Goal: Task Accomplishment & Management: Use online tool/utility

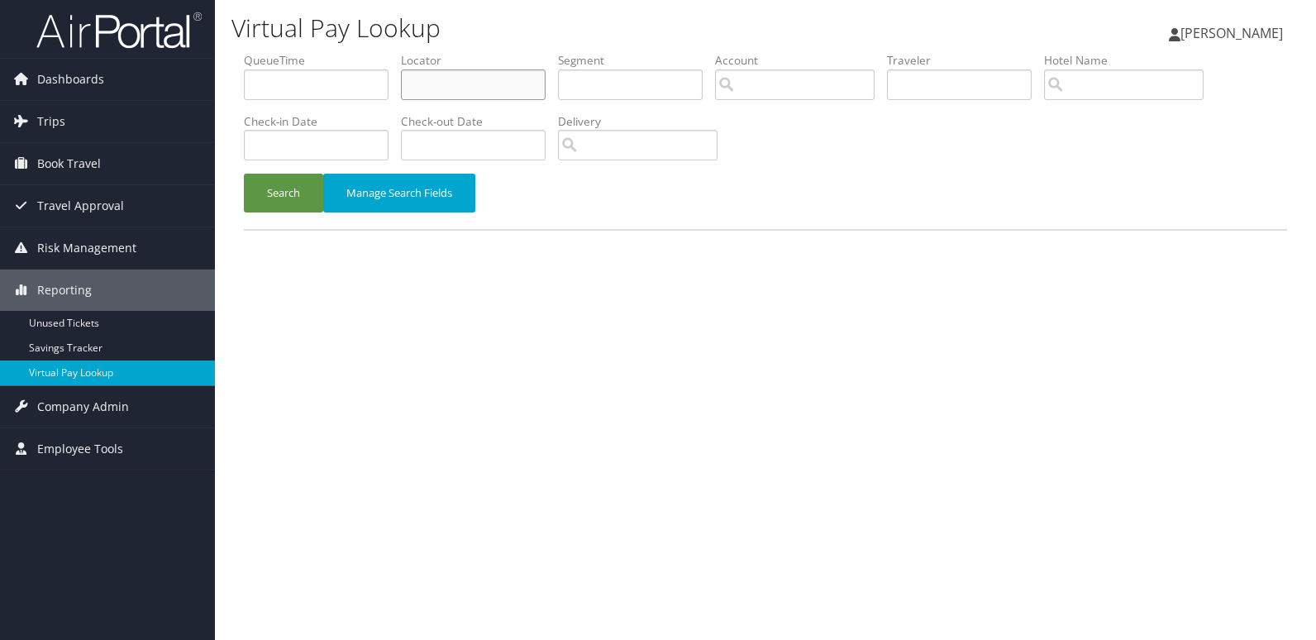
click at [438, 76] on input "text" at bounding box center [473, 84] width 145 height 31
paste input "CQKQYO"
type input "CQKQYO"
drag, startPoint x: 285, startPoint y: 188, endPoint x: 641, endPoint y: 54, distance: 380.8
click at [285, 188] on button "Search" at bounding box center [283, 193] width 79 height 39
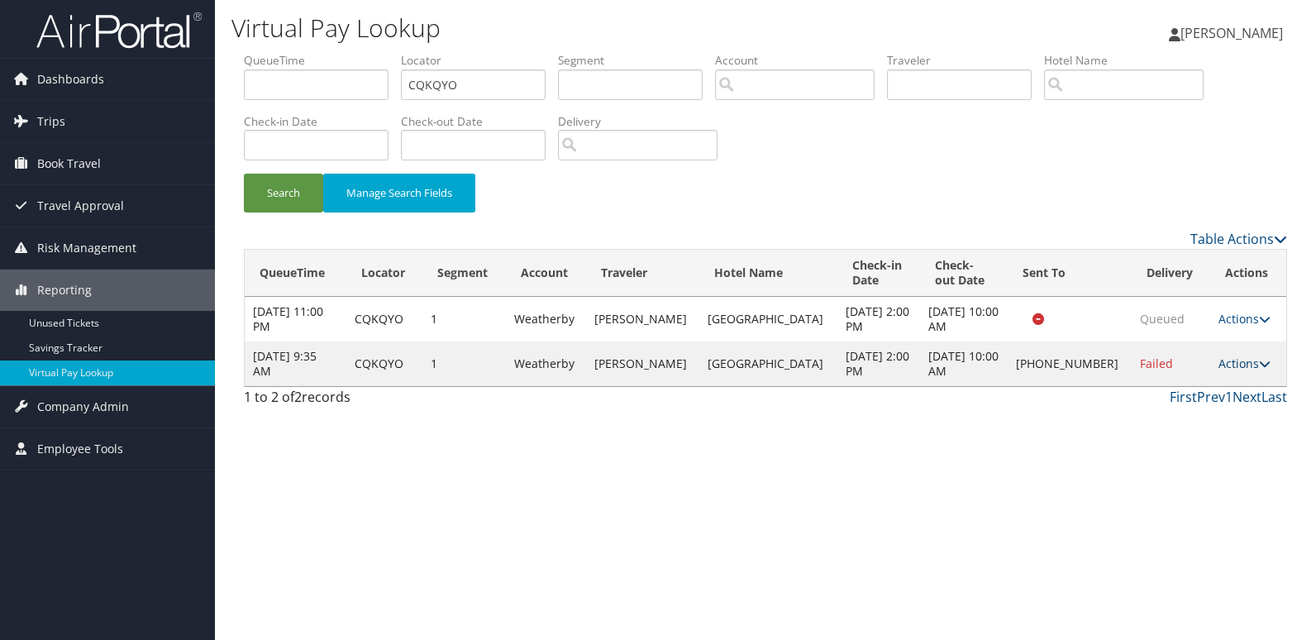
click at [1235, 370] on link "Actions" at bounding box center [1244, 363] width 52 height 16
click at [1227, 416] on link "Logs" at bounding box center [1186, 416] width 141 height 28
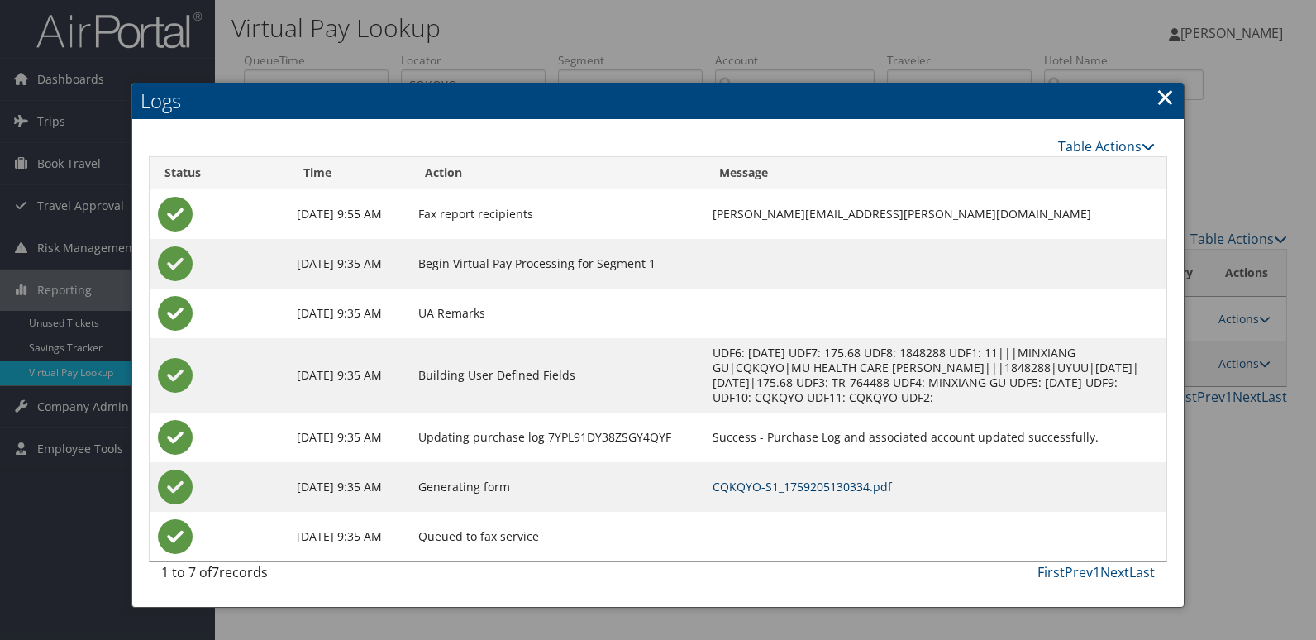
click at [872, 483] on link "CQKQYO-S1_1759205130334.pdf" at bounding box center [801, 486] width 179 height 16
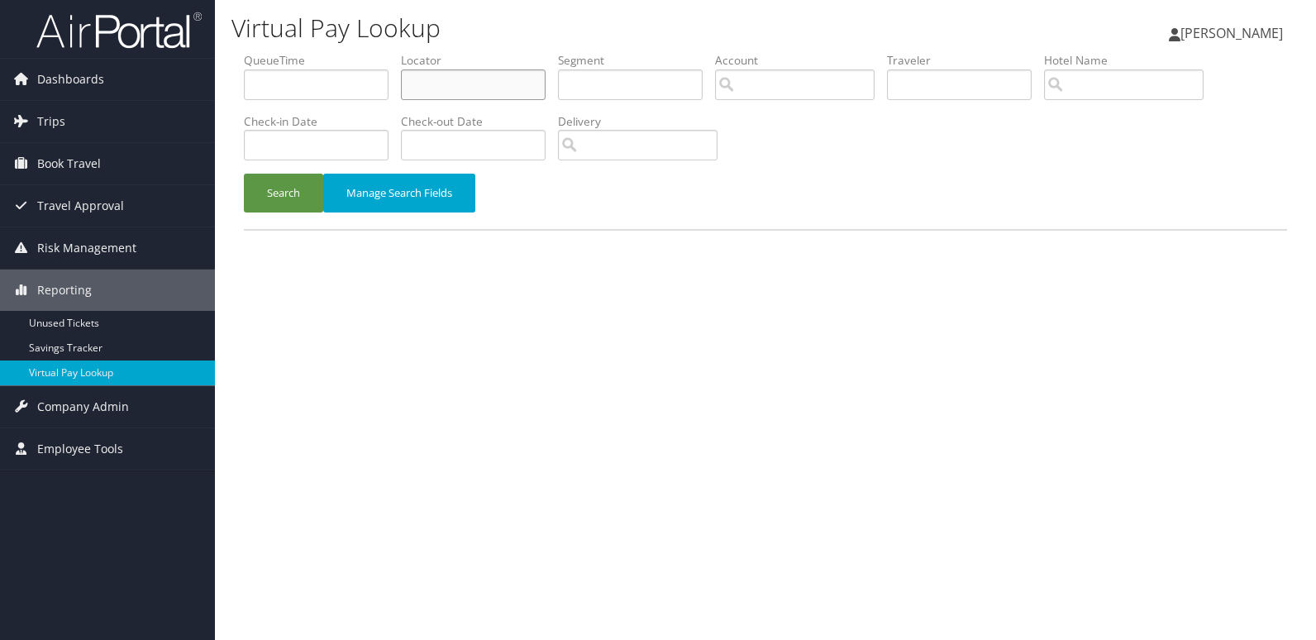
click at [440, 86] on input "text" at bounding box center [473, 84] width 145 height 31
paste input "OUWIRO"
type input "OUWIRO"
click at [250, 211] on button "Search" at bounding box center [283, 193] width 79 height 39
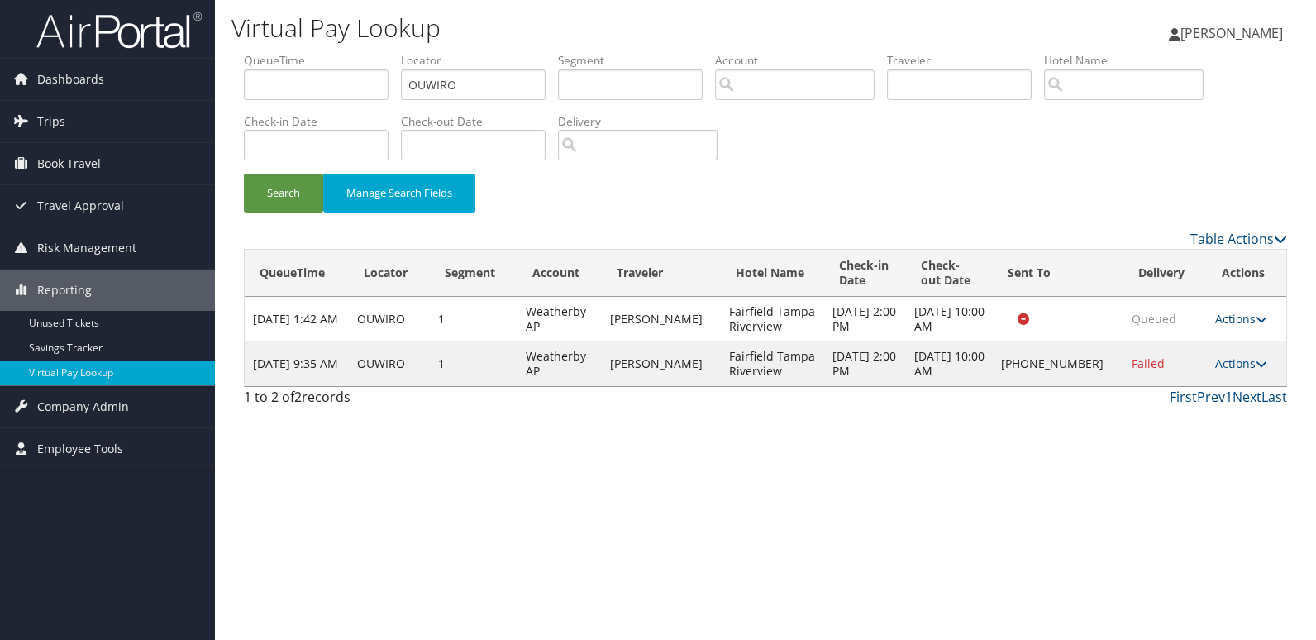
click at [1236, 371] on td "Actions Resend Logs Delivery Information View Itinerary" at bounding box center [1246, 363] width 80 height 45
click at [1225, 361] on link "Actions" at bounding box center [1241, 363] width 52 height 16
click at [1217, 409] on link "Logs" at bounding box center [1184, 416] width 141 height 28
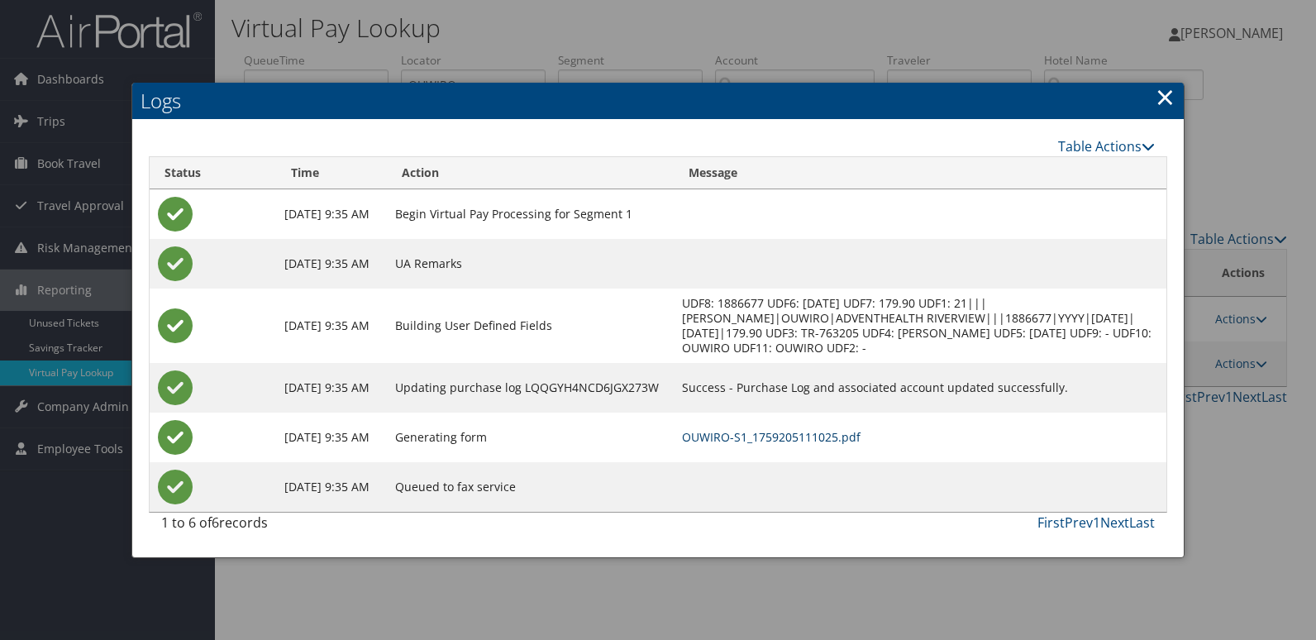
click at [825, 440] on link "OUWIRO-S1_1759205111025.pdf" at bounding box center [771, 437] width 178 height 16
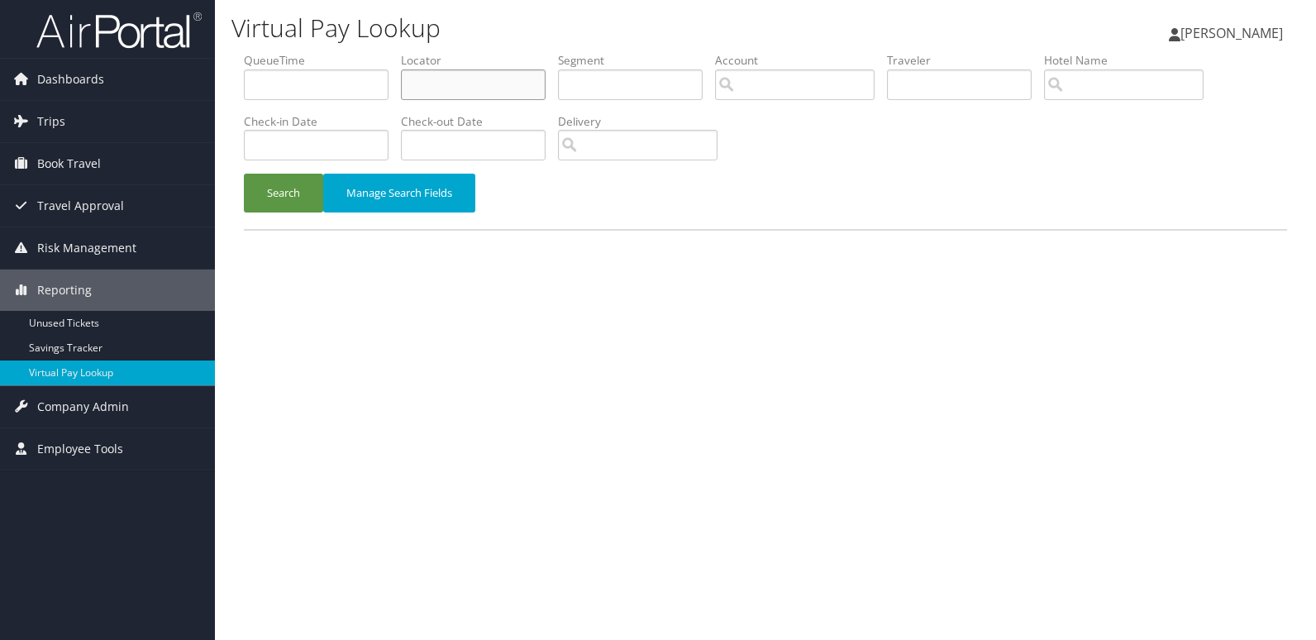
drag, startPoint x: 439, startPoint y: 88, endPoint x: 412, endPoint y: 100, distance: 28.9
click at [439, 88] on input "text" at bounding box center [473, 84] width 145 height 31
paste input "MRMBBQ"
type input "MRMBBQ"
click at [288, 184] on button "Search" at bounding box center [283, 193] width 79 height 39
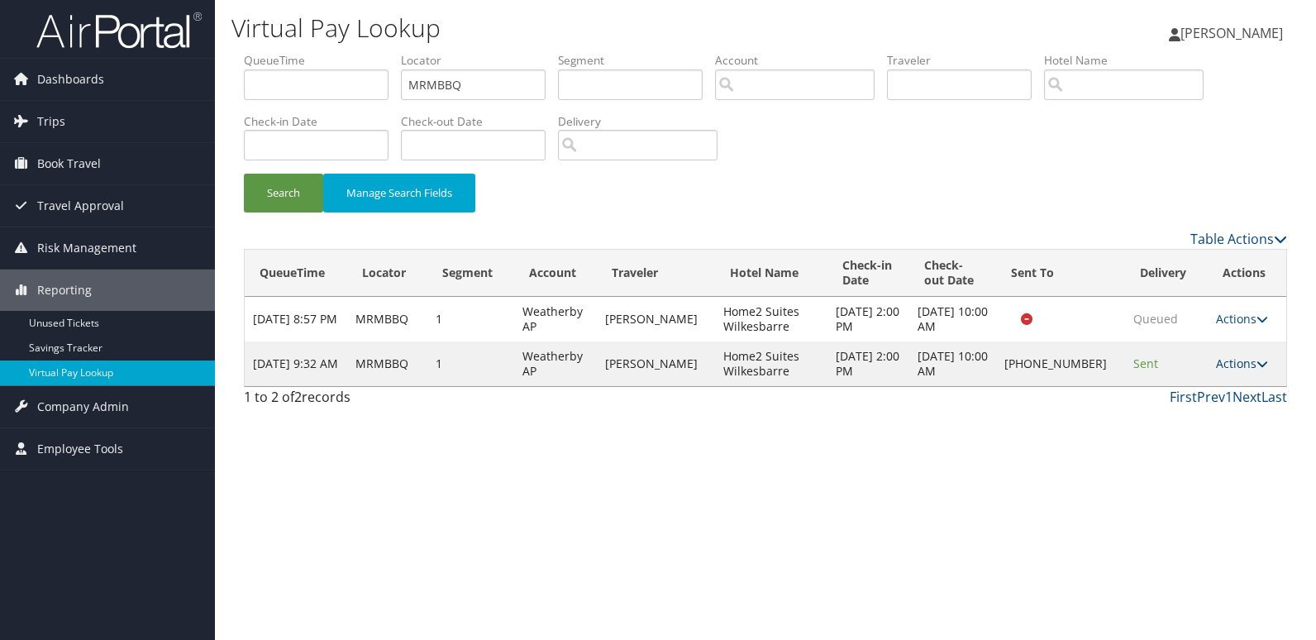
click at [1233, 366] on link "Actions" at bounding box center [1242, 363] width 52 height 16
click at [1215, 421] on link "Logs" at bounding box center [1186, 416] width 141 height 28
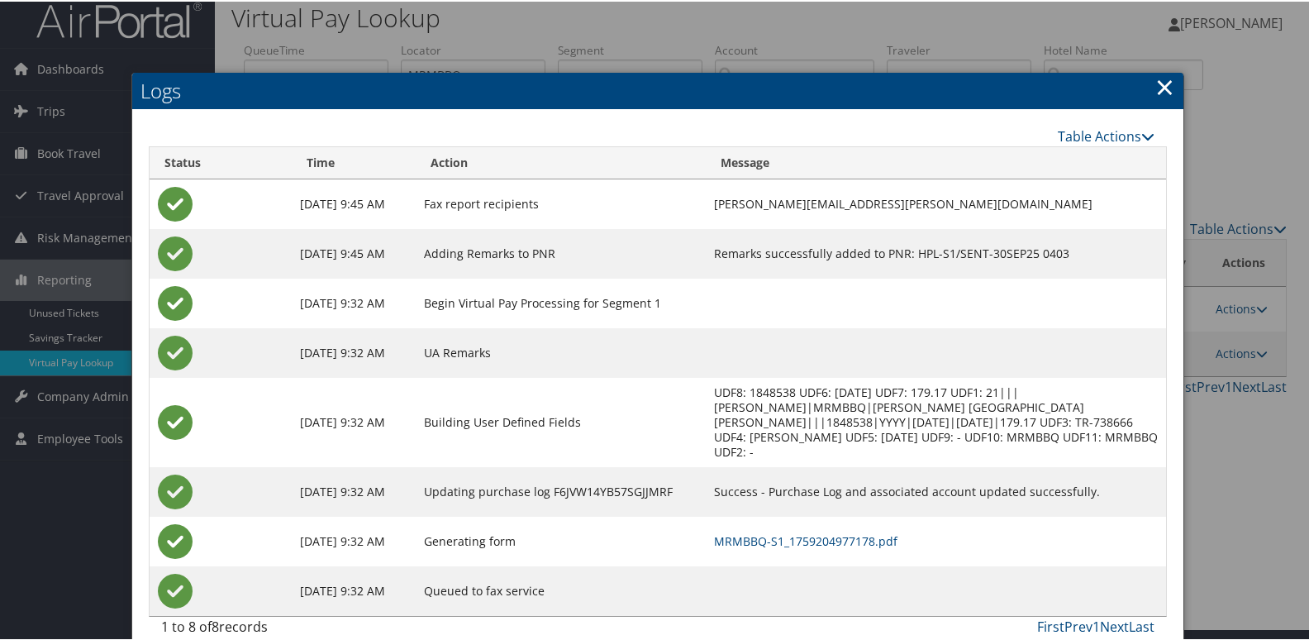
scroll to position [17, 0]
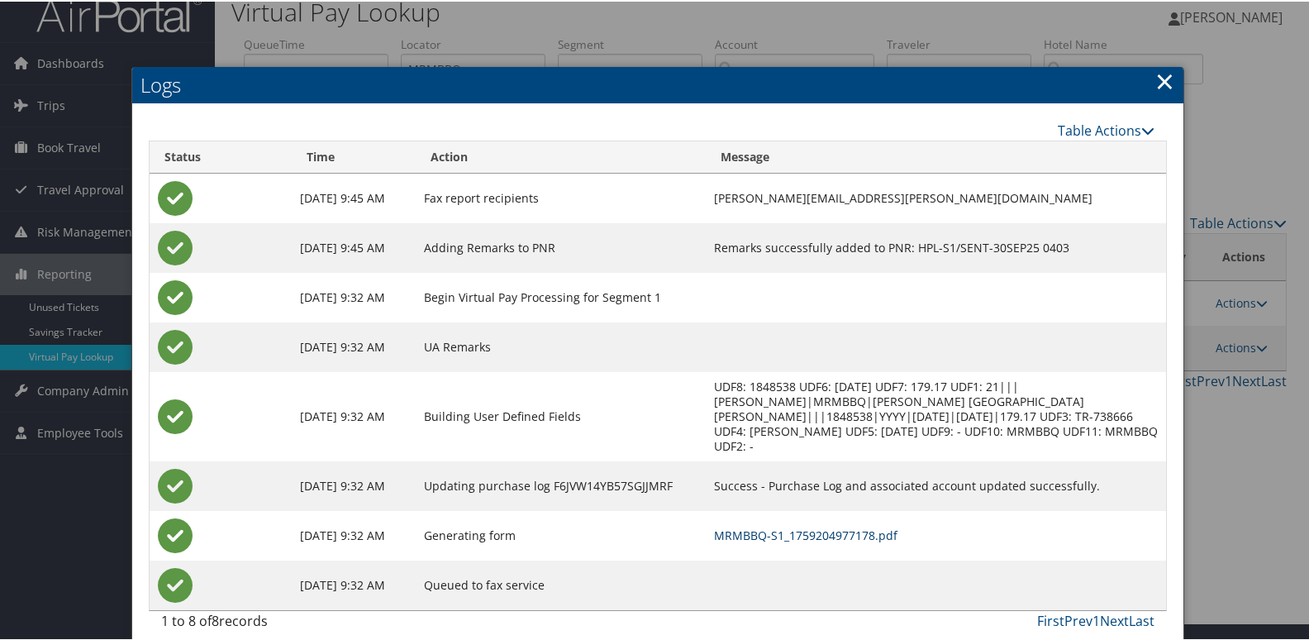
click at [840, 526] on link "MRMBBQ-S1_1759204977178.pdf" at bounding box center [805, 534] width 183 height 16
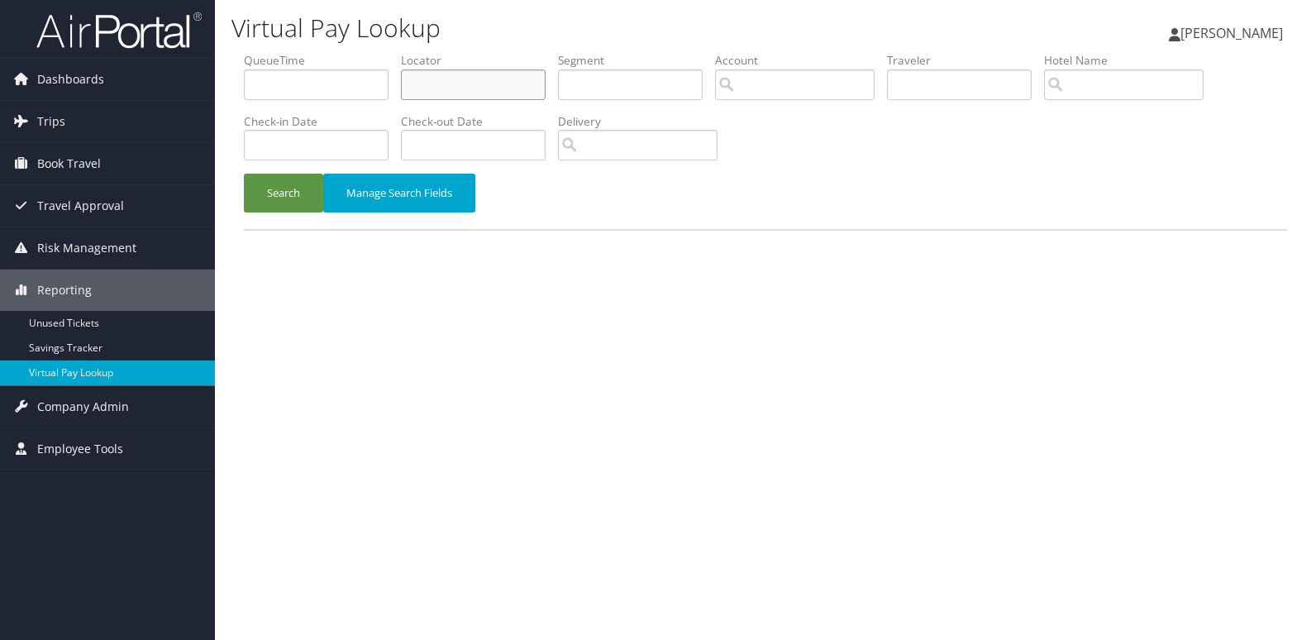
click at [445, 70] on input "text" at bounding box center [473, 84] width 145 height 31
paste input "QDOAQJ"
type input "QDOAQJ"
click at [250, 200] on button "Search" at bounding box center [283, 193] width 79 height 39
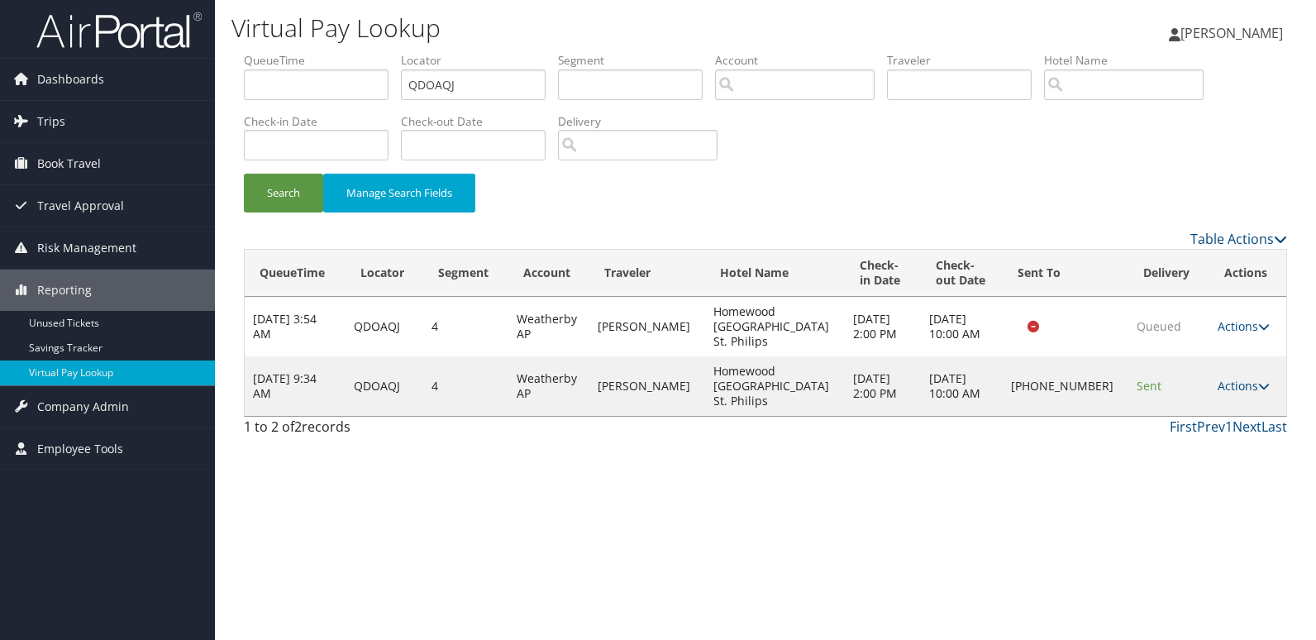
drag, startPoint x: 1244, startPoint y: 370, endPoint x: 1264, endPoint y: 375, distance: 20.4
click at [1245, 378] on link "Actions" at bounding box center [1243, 386] width 52 height 16
click at [1194, 419] on link "Logs" at bounding box center [1185, 416] width 141 height 28
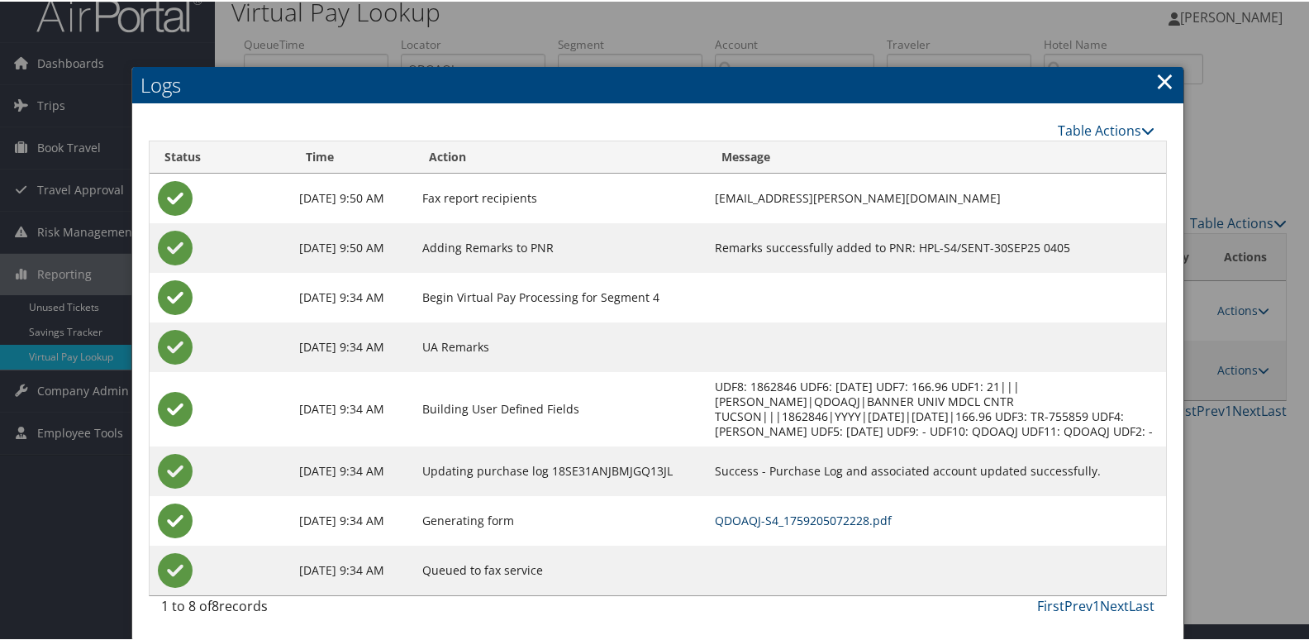
scroll to position [32, 0]
click at [858, 522] on link "QDOAQJ-S4_1759205072228.pdf" at bounding box center [803, 519] width 177 height 16
